Goal: Book appointment/travel/reservation

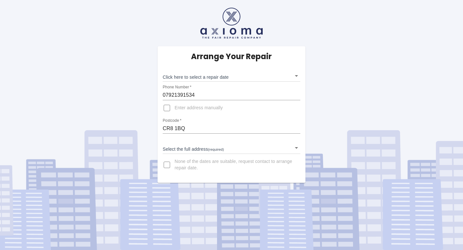
click at [205, 75] on body "Arrange Your Repair Click here to select a repair date ​ Phone Number   * 07921…" at bounding box center [231, 125] width 463 height 250
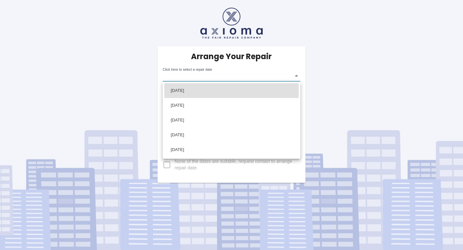
click at [127, 74] on div at bounding box center [231, 125] width 463 height 250
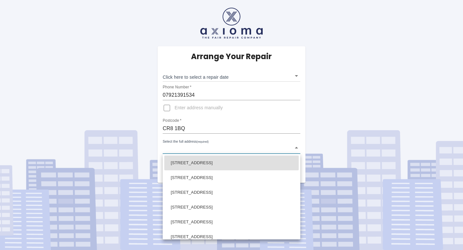
click at [196, 146] on body "Arrange Your Repair Click here to select a repair date ​ Phone Number   * 07921…" at bounding box center [231, 125] width 463 height 250
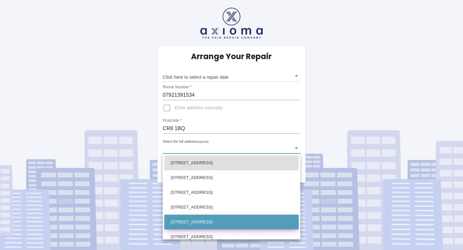
scroll to position [23, 0]
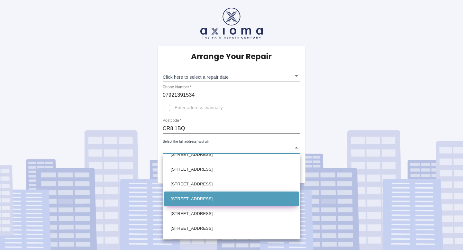
click at [207, 203] on li "[STREET_ADDRESS]" at bounding box center [231, 199] width 134 height 15
type input "[STREET_ADDRESS]"
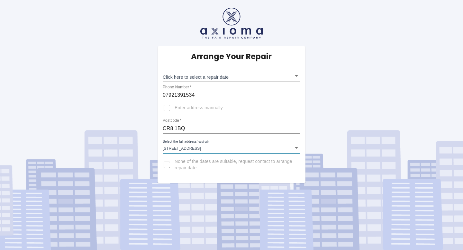
click at [147, 170] on div "Arrange Your Repair Click here to select a repair date ​ Phone Number   * 07921…" at bounding box center [231, 91] width 472 height 183
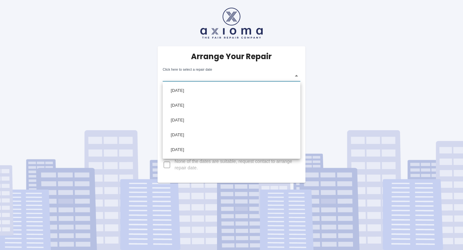
click at [182, 74] on body "Arrange Your Repair Click here to select a repair date ​ Phone Number   * 07921…" at bounding box center [231, 125] width 463 height 250
click at [125, 44] on div at bounding box center [231, 125] width 463 height 250
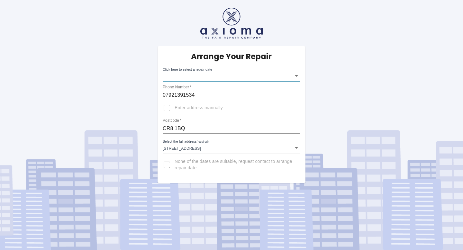
click at [242, 75] on body "Arrange Your Repair Click here to select a repair date ​ Phone Number   * 07921…" at bounding box center [231, 125] width 463 height 250
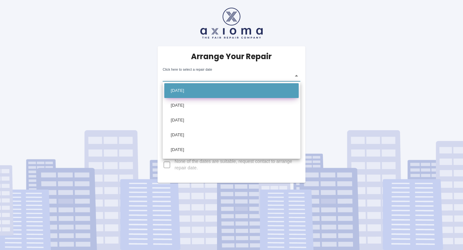
click at [196, 87] on li "[DATE]" at bounding box center [231, 90] width 134 height 15
type input "[DATE]T00:00:00.000Z"
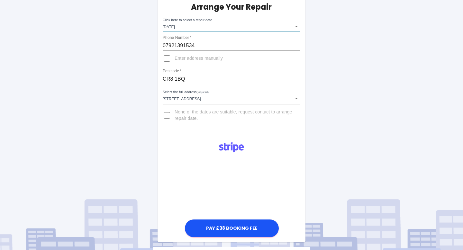
scroll to position [0, 0]
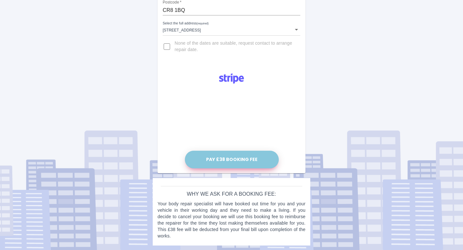
click at [238, 165] on button "Pay £38 Booking Fee" at bounding box center [232, 160] width 94 height 18
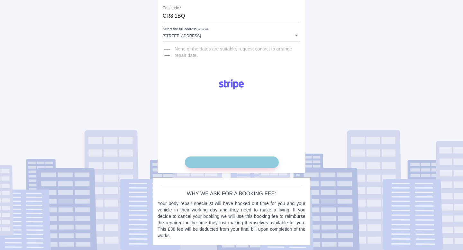
scroll to position [118, 0]
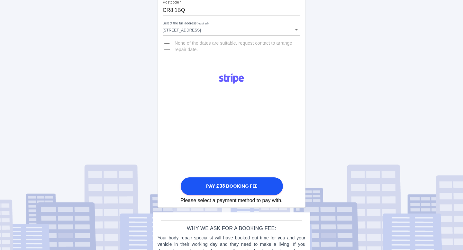
click at [118, 164] on div "Arrange Your Repair Click here to select a repair date [DATE] [DATE]T00:00:00.0…" at bounding box center [231, 83] width 472 height 403
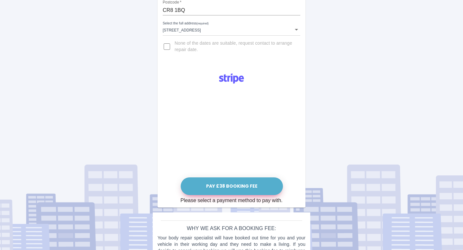
click at [245, 185] on button "Pay £38 Booking Fee" at bounding box center [232, 186] width 102 height 18
